Goal: Transaction & Acquisition: Purchase product/service

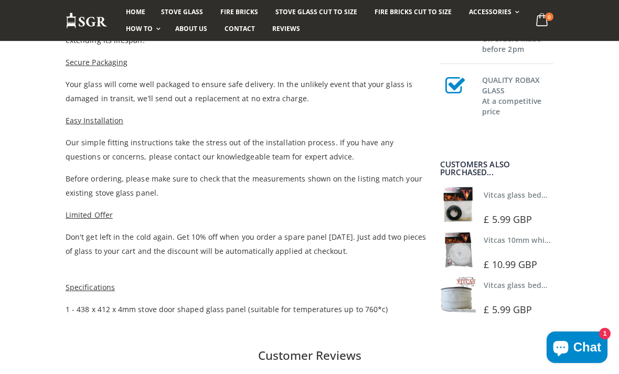
scroll to position [556, 0]
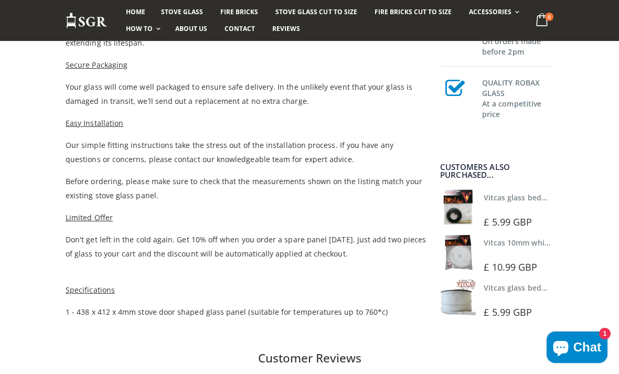
click at [516, 213] on div "Vitcas glass bedding in tape - 2mm x 10mm x 2 meters £ 5.99 GBP" at bounding box center [520, 209] width 72 height 40
click at [468, 208] on img at bounding box center [458, 207] width 36 height 36
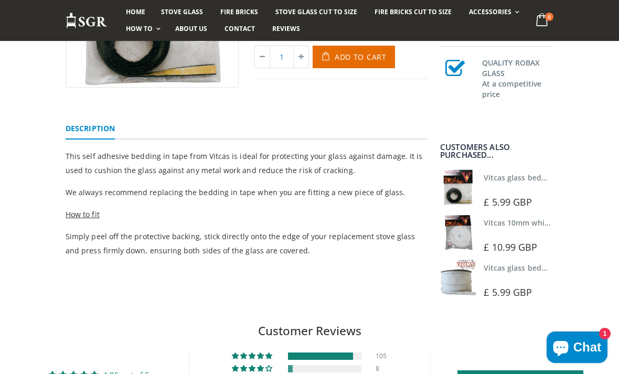
scroll to position [213, 0]
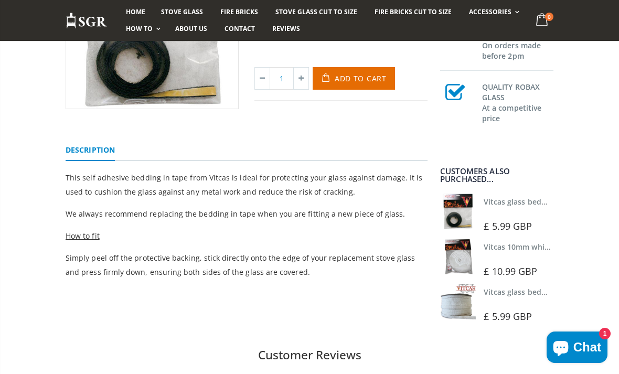
click at [471, 260] on img at bounding box center [458, 257] width 36 height 36
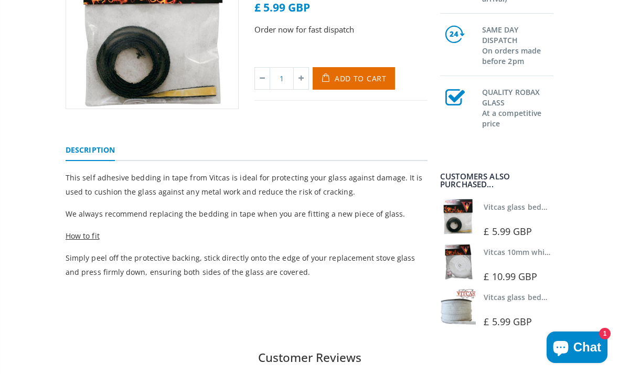
scroll to position [246, 0]
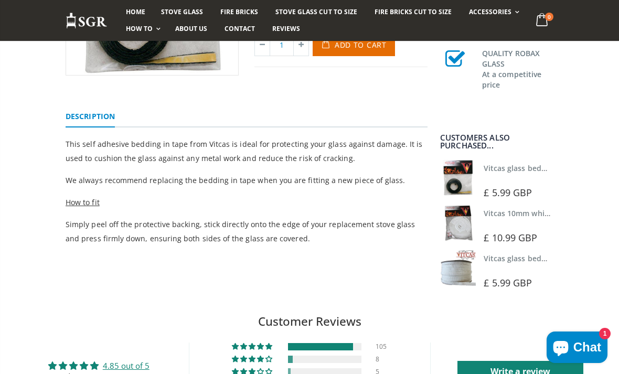
click at [488, 269] on div at bounding box center [520, 269] width 72 height 7
click at [516, 262] on link "Vitcas glass bedding in tape - 2mm x 15mm x 2 meters (White)" at bounding box center [595, 259] width 223 height 10
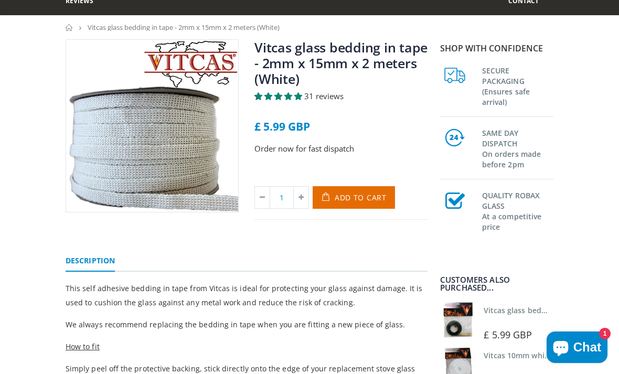
scroll to position [42, 0]
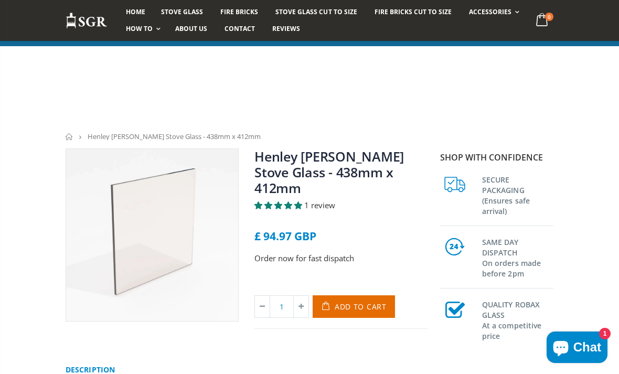
scroll to position [590, 0]
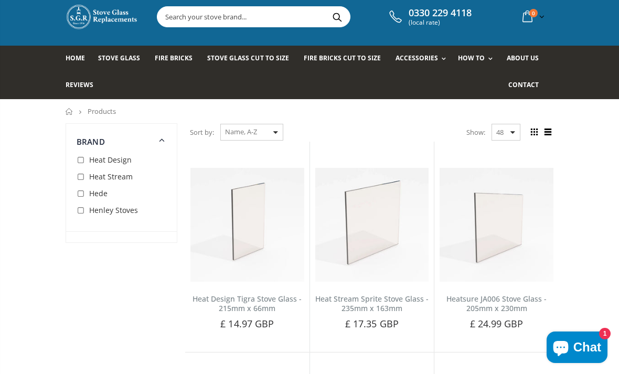
scroll to position [28, 0]
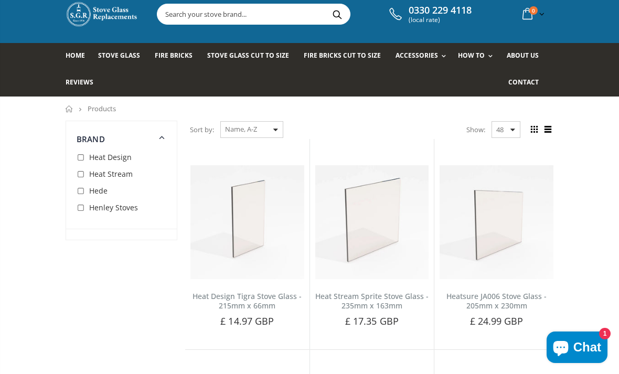
click at [248, 132] on select "Featured Best Selling Name, A-Z Name, Z-A Price, low to high Price, high to low…" at bounding box center [251, 129] width 63 height 17
click at [86, 206] on input "checkbox" at bounding box center [82, 208] width 10 height 10
checkbox input "true"
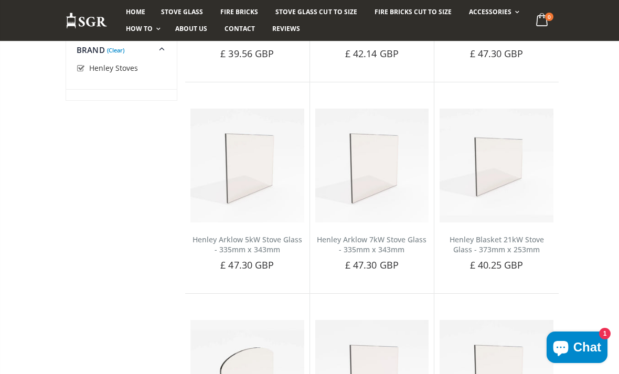
scroll to position [28, 0]
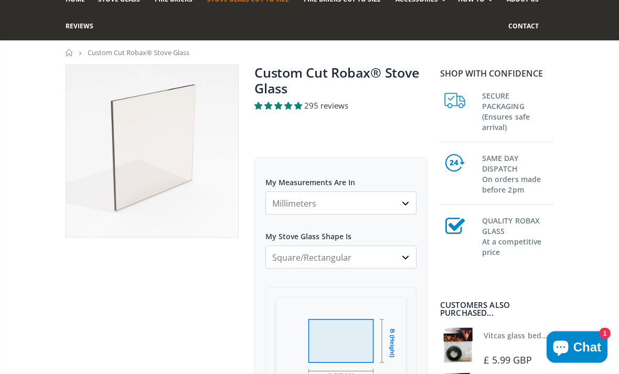
scroll to position [85, 0]
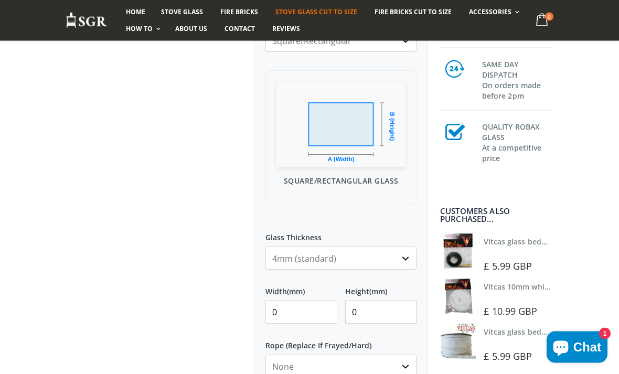
click at [300, 309] on input "0" at bounding box center [302, 312] width 72 height 23
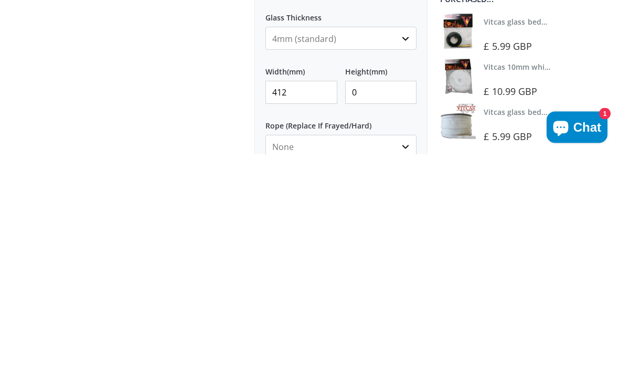
type input "412"
click at [377, 301] on input "0" at bounding box center [381, 312] width 72 height 23
type input "0438"
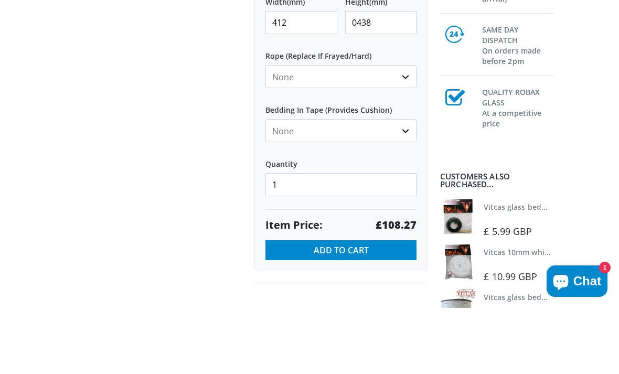
scroll to position [462, 0]
